Goal: Task Accomplishment & Management: Complete application form

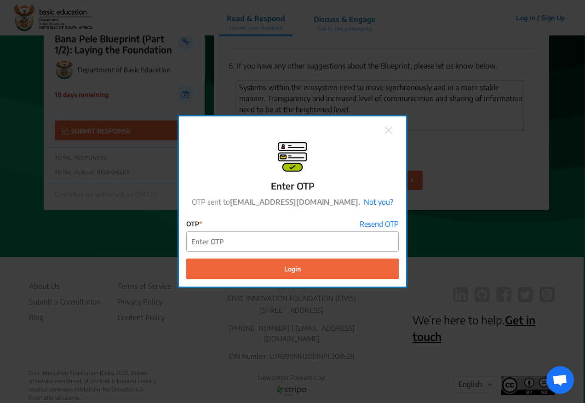
scroll to position [6, 0]
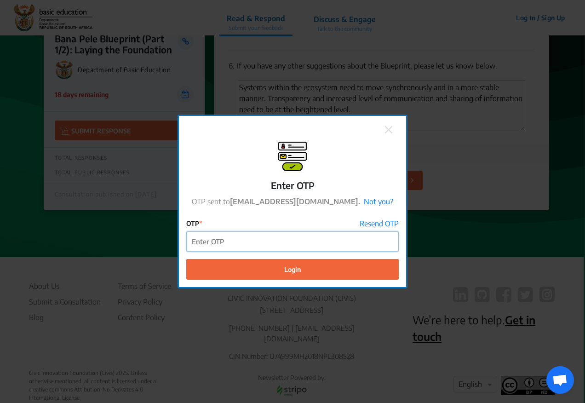
click at [278, 241] on input "OTP" at bounding box center [292, 241] width 211 height 21
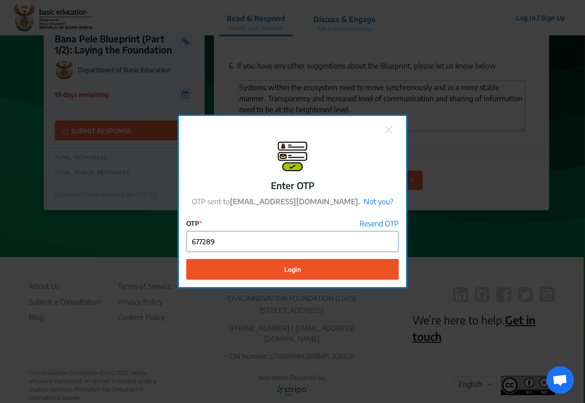
type input "677289"
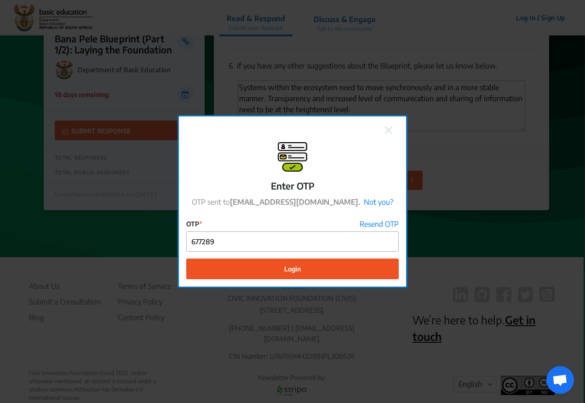
click at [302, 273] on button "Login" at bounding box center [292, 268] width 212 height 21
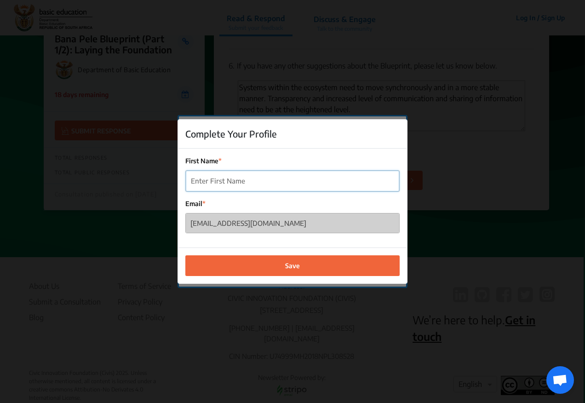
click at [282, 181] on input "First Name" at bounding box center [292, 181] width 213 height 21
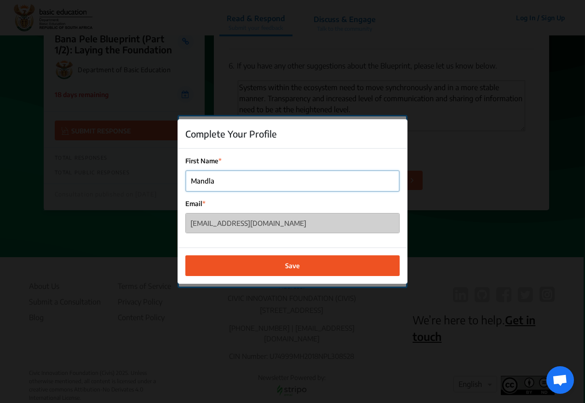
type input "Mandla"
click at [295, 270] on button "Save" at bounding box center [292, 265] width 214 height 21
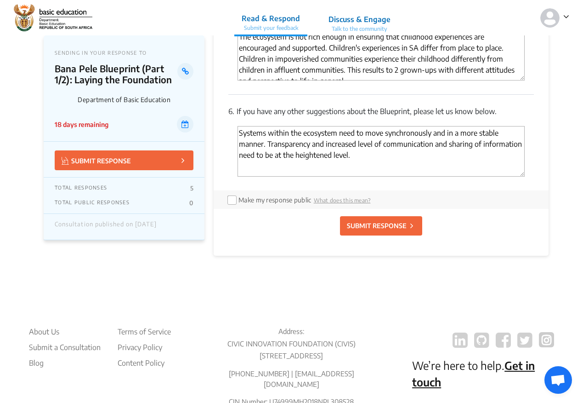
scroll to position [2145, 0]
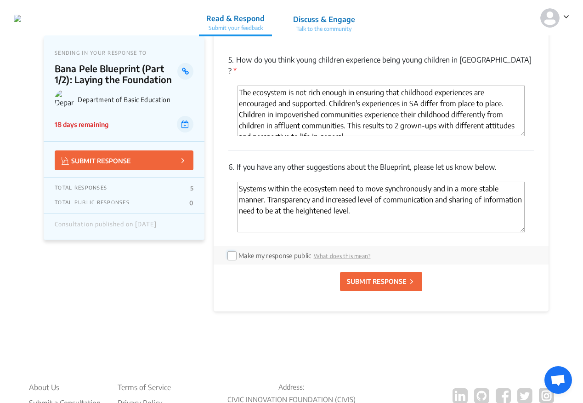
click at [230, 251] on input "checkbox" at bounding box center [231, 254] width 7 height 7
checkbox input "true"
click at [380, 276] on p "SUBMIT RESPONSE" at bounding box center [377, 281] width 60 height 10
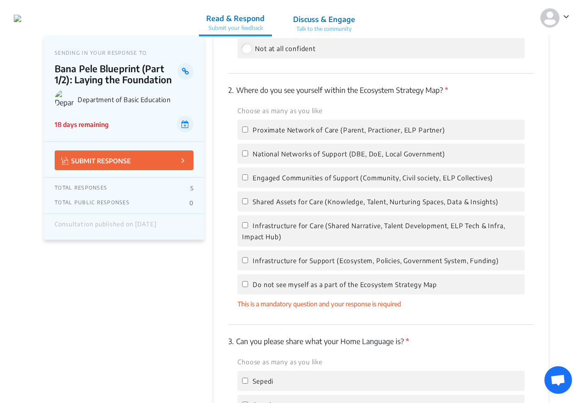
scroll to position [1450, 0]
click at [247, 127] on input "Proximate Network of Care (Parent, Practioner, ELP Partner)" at bounding box center [245, 130] width 6 height 6
checkbox input "true"
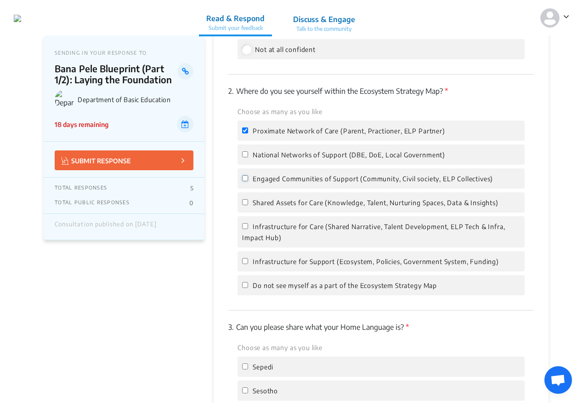
click at [244, 175] on input "Engaged Communities of Support (Community, Civil society, ELP Collectives)" at bounding box center [245, 178] width 6 height 6
checkbox input "true"
click at [245, 199] on input "Shared Assets for Care (Knowledge, Talent, Nurturing Spaces, Data & Insights)" at bounding box center [245, 202] width 6 height 6
checkbox input "true"
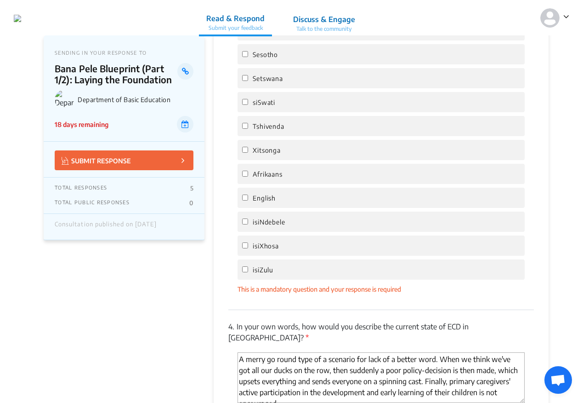
scroll to position [1772, 0]
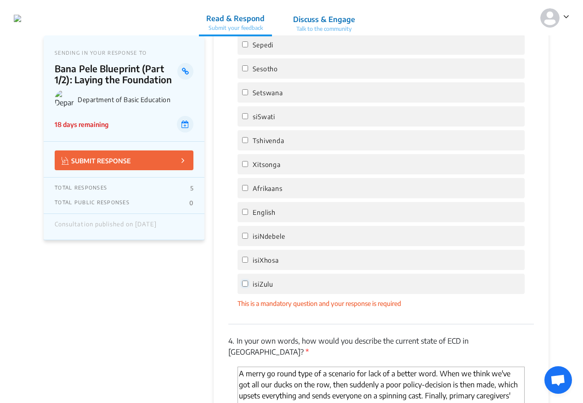
click at [244, 280] on input "isiZulu" at bounding box center [245, 283] width 6 height 6
checkbox input "true"
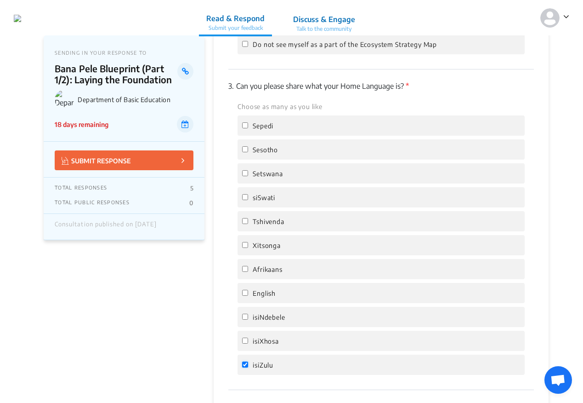
scroll to position [1680, 0]
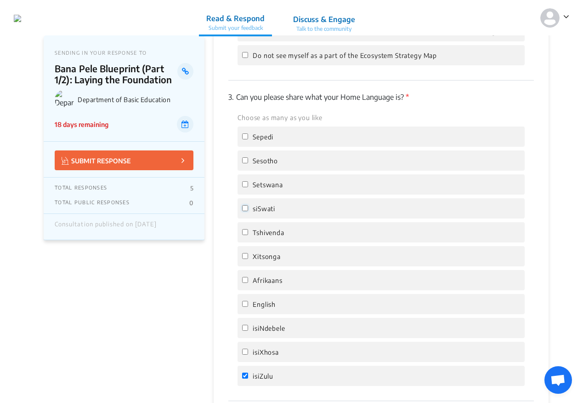
click at [247, 205] on input "siSwati" at bounding box center [245, 208] width 6 height 6
checkbox input "true"
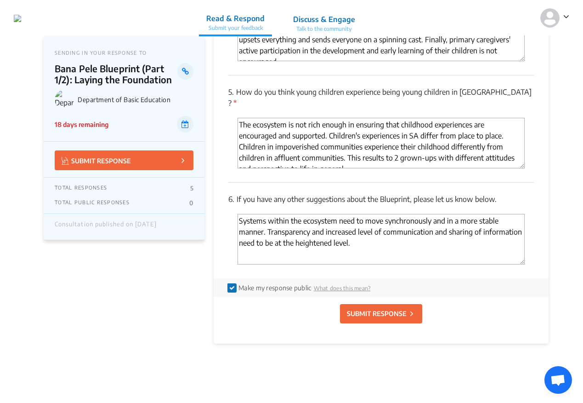
scroll to position [2140, 0]
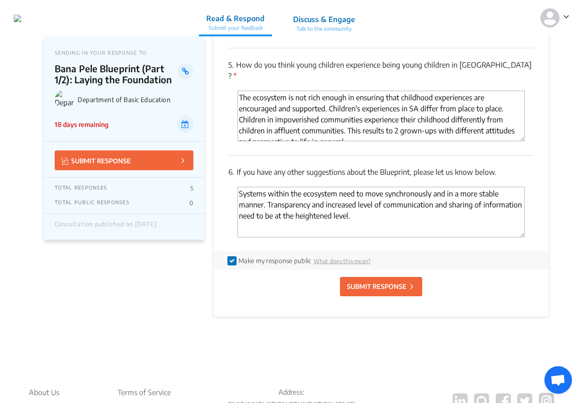
click at [378, 281] on p "SUBMIT RESPONSE" at bounding box center [377, 286] width 60 height 10
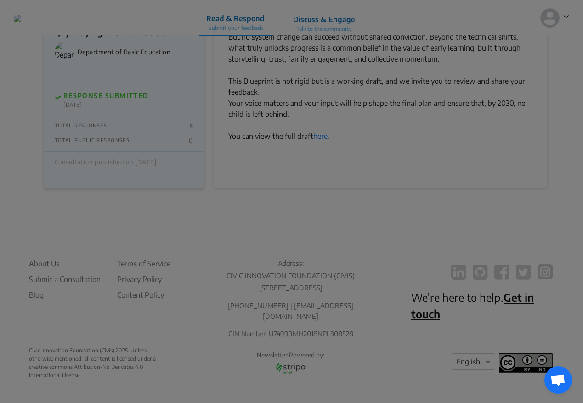
scroll to position [1151, 0]
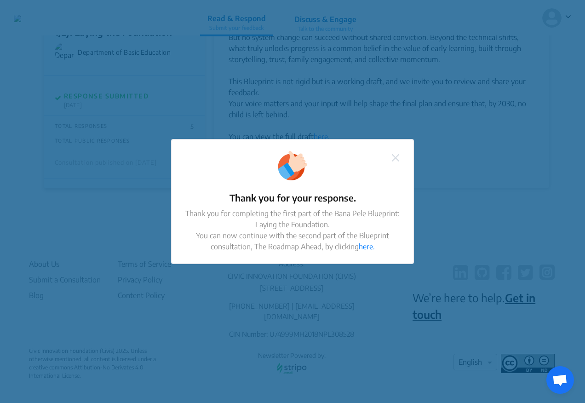
click at [396, 158] on img at bounding box center [395, 157] width 7 height 7
